Goal: Find contact information: Obtain details needed to contact an individual or organization

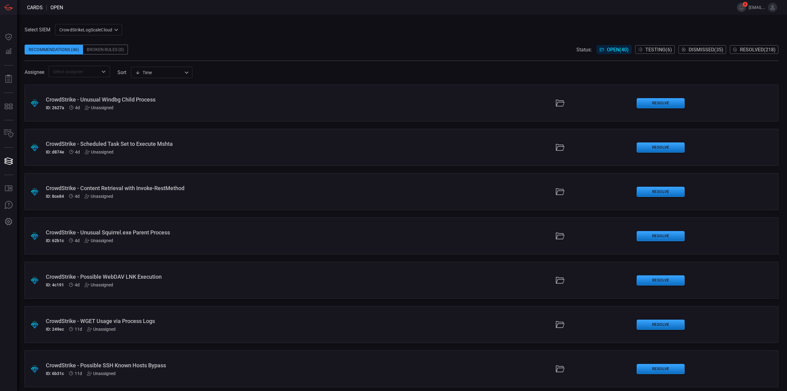
scroll to position [738, 0]
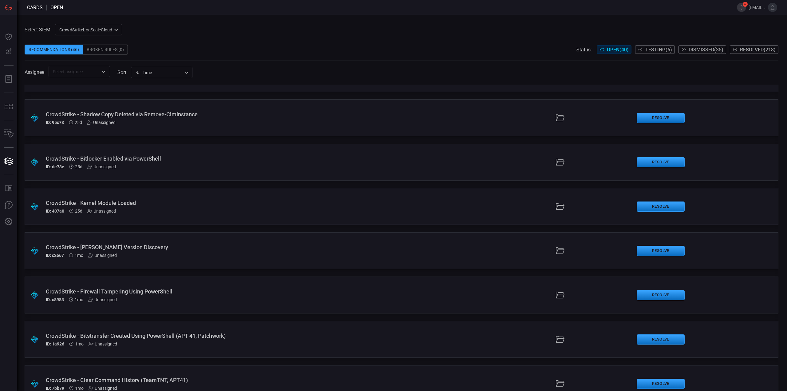
click at [771, 9] on icon at bounding box center [773, 7] width 4 height 4
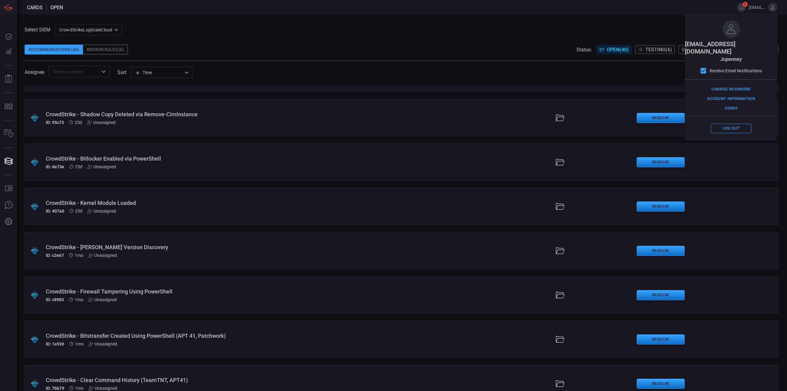
click at [772, 9] on icon at bounding box center [773, 7] width 4 height 4
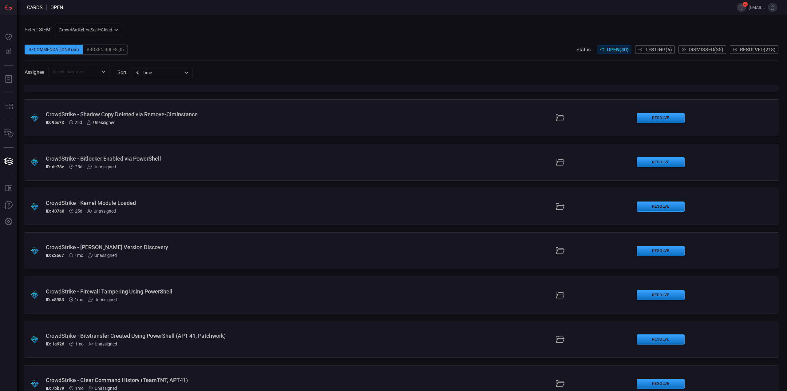
click at [772, 9] on icon at bounding box center [773, 7] width 4 height 4
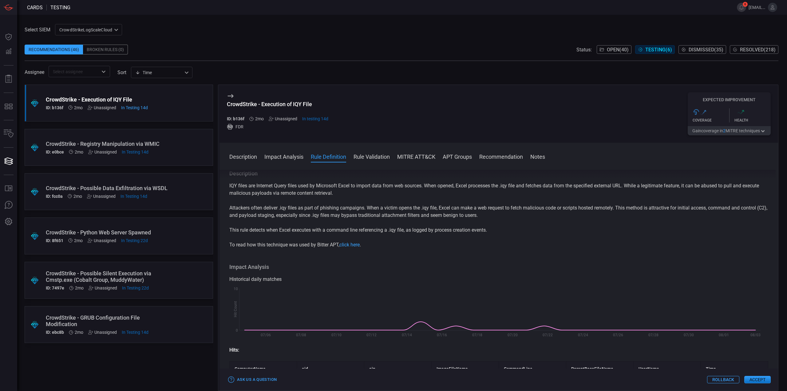
scroll to position [461, 0]
click at [777, 11] on span at bounding box center [782, 7] width 10 height 15
click at [775, 11] on button at bounding box center [772, 7] width 9 height 9
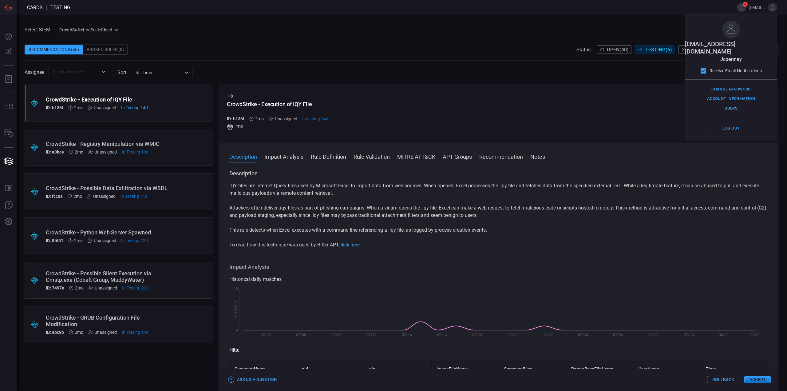
click at [732, 104] on button "Users" at bounding box center [731, 109] width 41 height 10
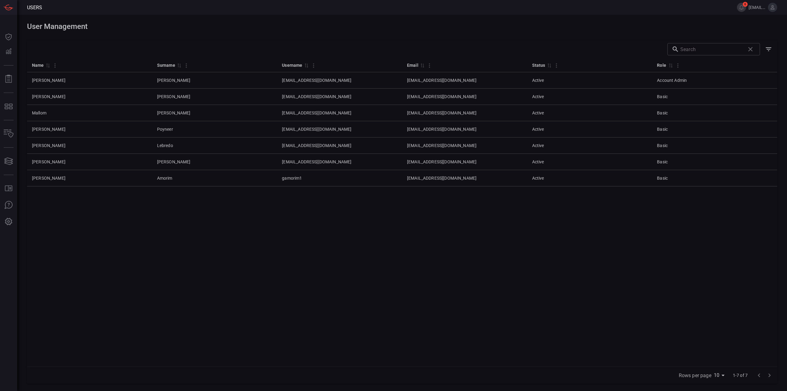
click at [522, 222] on div "Name 0 Surname 0 Username 0 Email 0 Status 0 Role 0 [PERSON_NAME] [EMAIL_ADDRES…" at bounding box center [402, 212] width 750 height 308
drag, startPoint x: 190, startPoint y: 179, endPoint x: 0, endPoint y: 178, distance: 189.9
click at [33, 176] on tr "[PERSON_NAME] gamorim1 [EMAIL_ADDRESS][DOMAIN_NAME] Active Basic" at bounding box center [402, 178] width 750 height 16
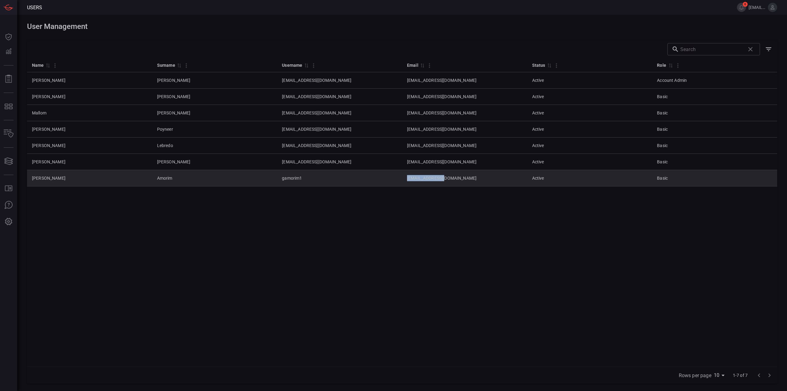
drag, startPoint x: 435, startPoint y: 179, endPoint x: 407, endPoint y: 178, distance: 27.7
click at [407, 178] on td "[EMAIL_ADDRESS][DOMAIN_NAME]" at bounding box center [464, 178] width 125 height 16
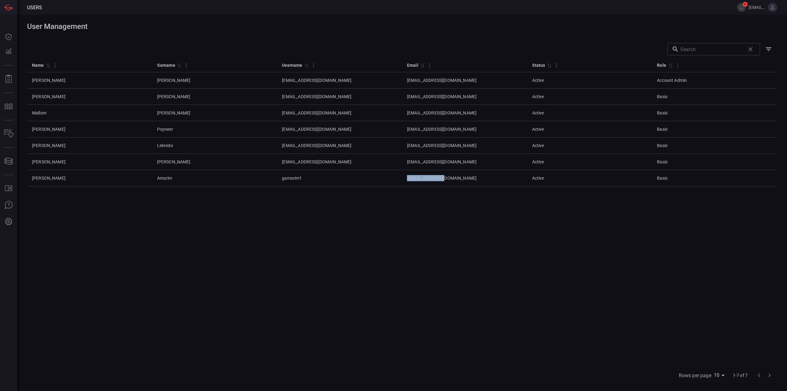
copy td "[EMAIL_ADDRESS][DOMAIN_NAME]"
click at [351, 192] on div "Name 0 Surname 0 Username 0 Email 0 Status 0 Role 0 [PERSON_NAME] [EMAIL_ADDRES…" at bounding box center [402, 212] width 750 height 308
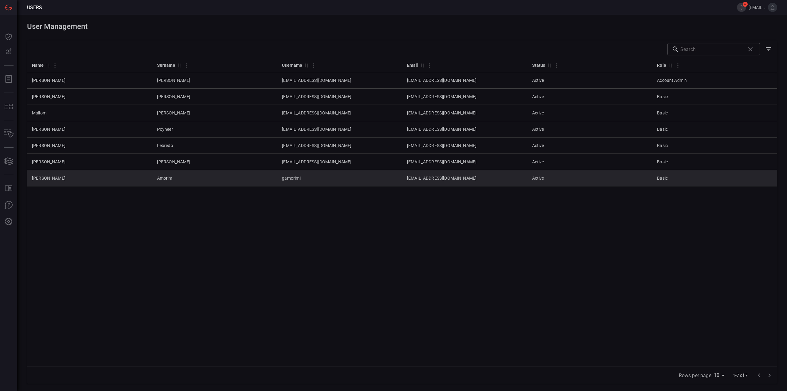
click at [319, 179] on td "gamorim1" at bounding box center [339, 178] width 125 height 16
